Goal: Communication & Community: Answer question/provide support

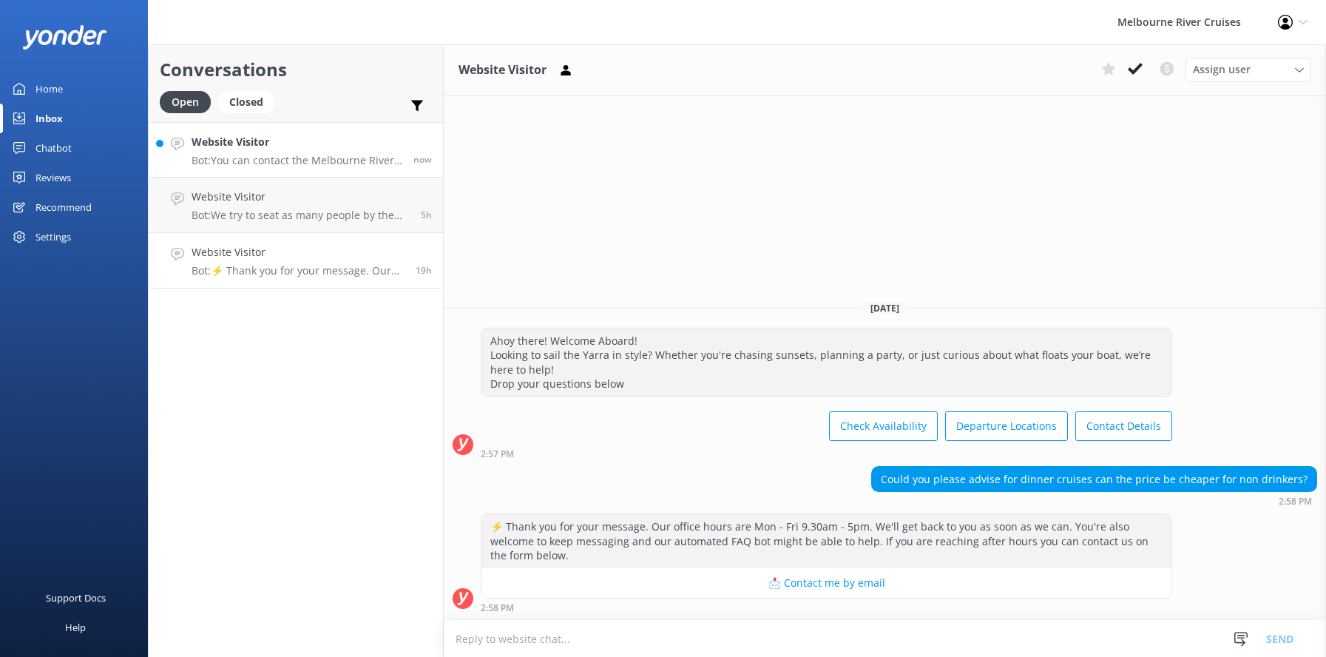
click at [255, 149] on h4 "Website Visitor" at bounding box center [297, 142] width 211 height 16
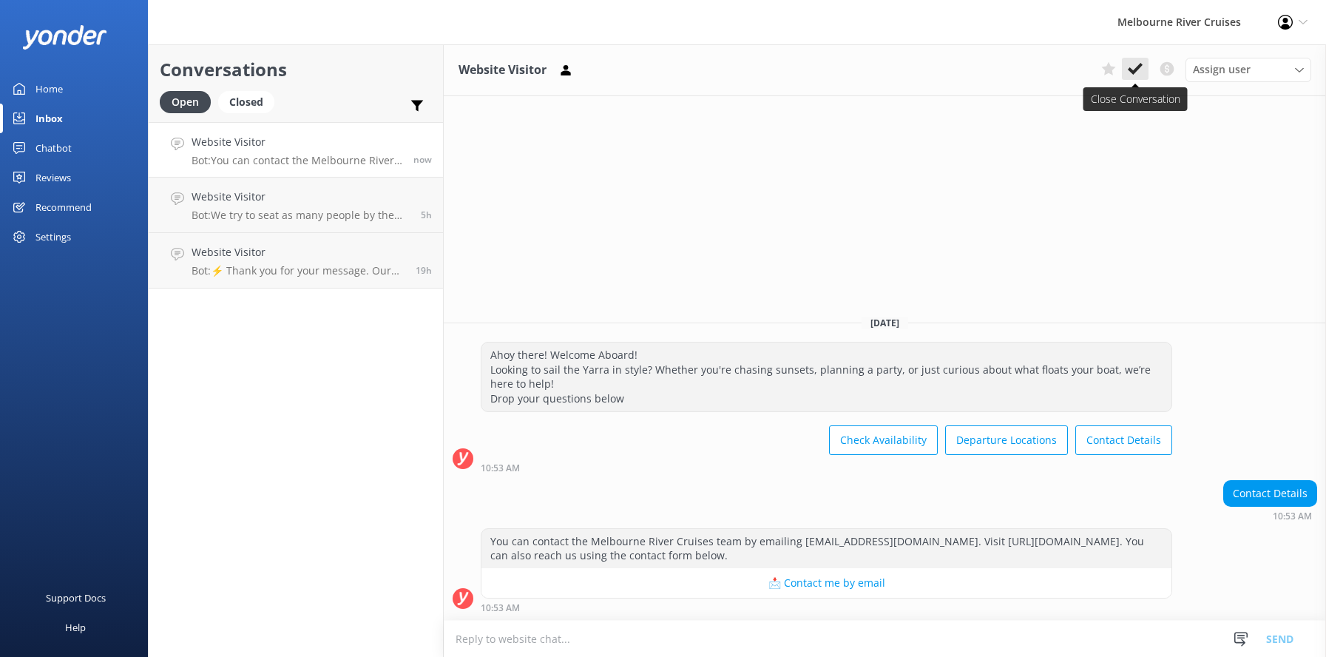
click at [1136, 64] on icon at bounding box center [1135, 68] width 15 height 15
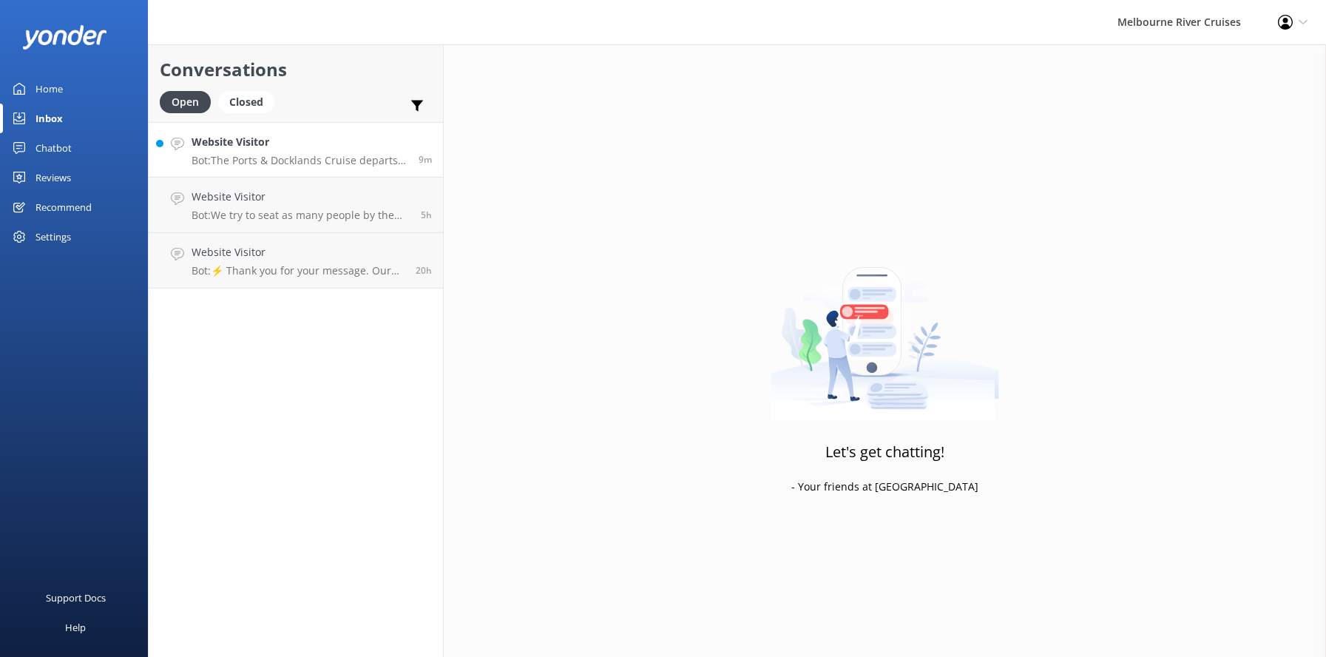
click at [273, 147] on h4 "Website Visitor" at bounding box center [300, 142] width 216 height 16
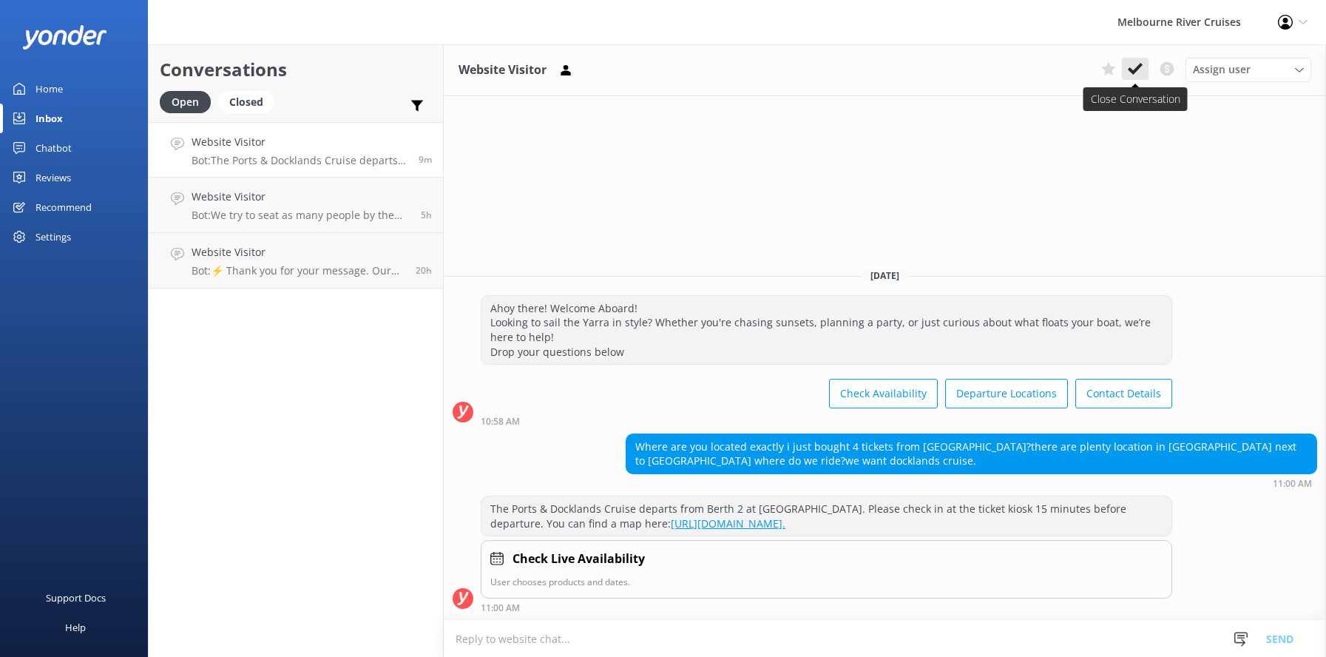
click at [1133, 68] on icon at bounding box center [1135, 68] width 15 height 15
